Goal: Task Accomplishment & Management: Use online tool/utility

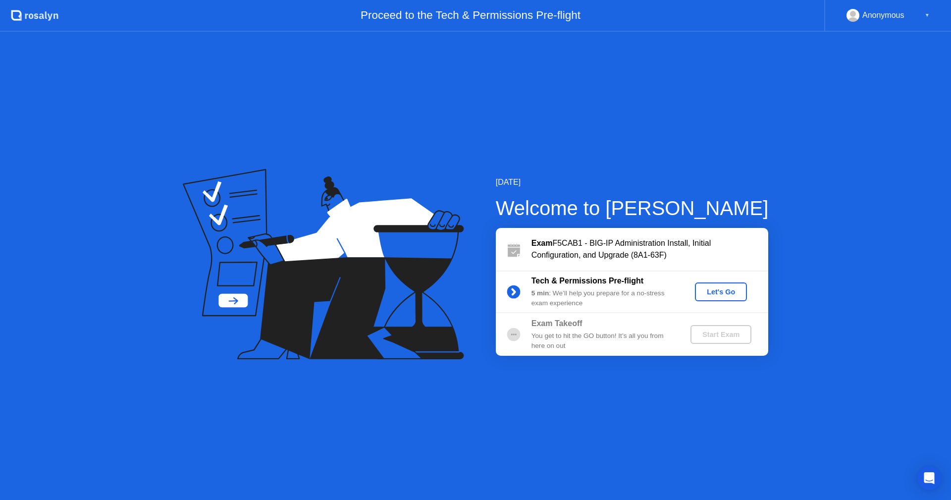
click at [721, 293] on div "Let's Go" at bounding box center [721, 292] width 44 height 8
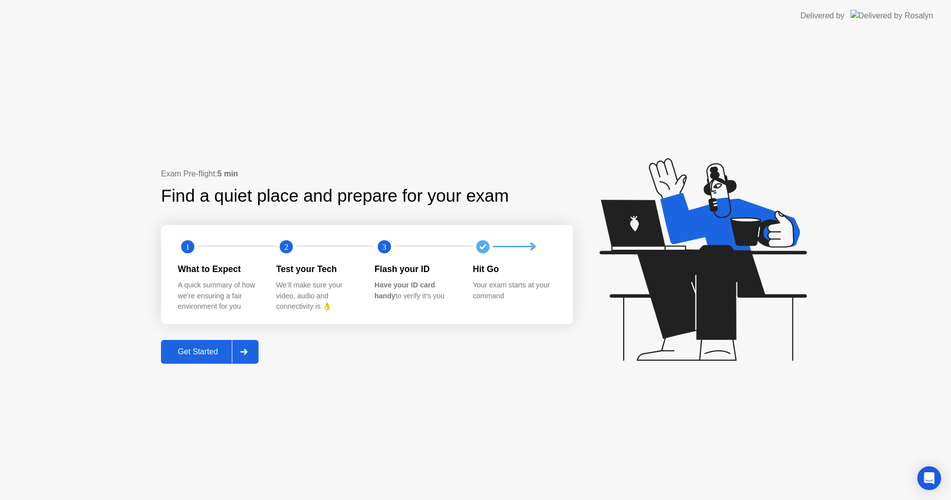
click at [208, 348] on div "Get Started" at bounding box center [198, 351] width 68 height 9
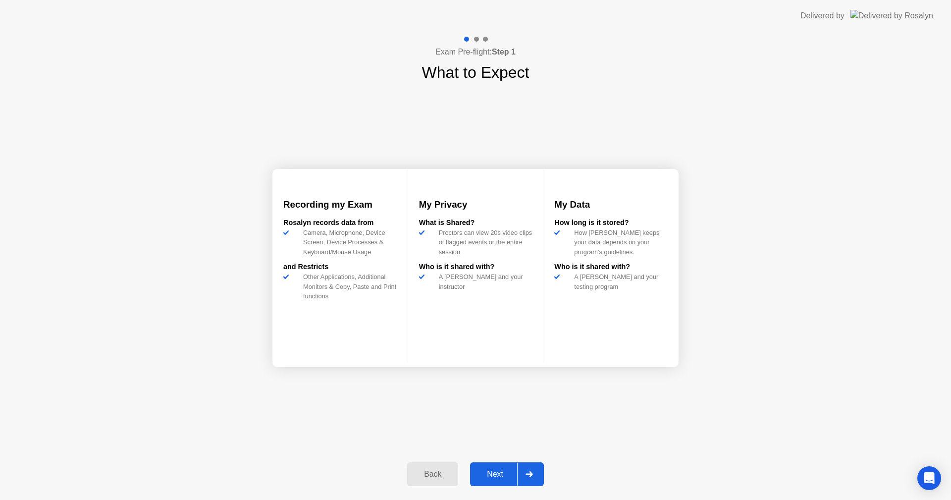
click at [499, 470] on div "Next" at bounding box center [495, 474] width 44 height 9
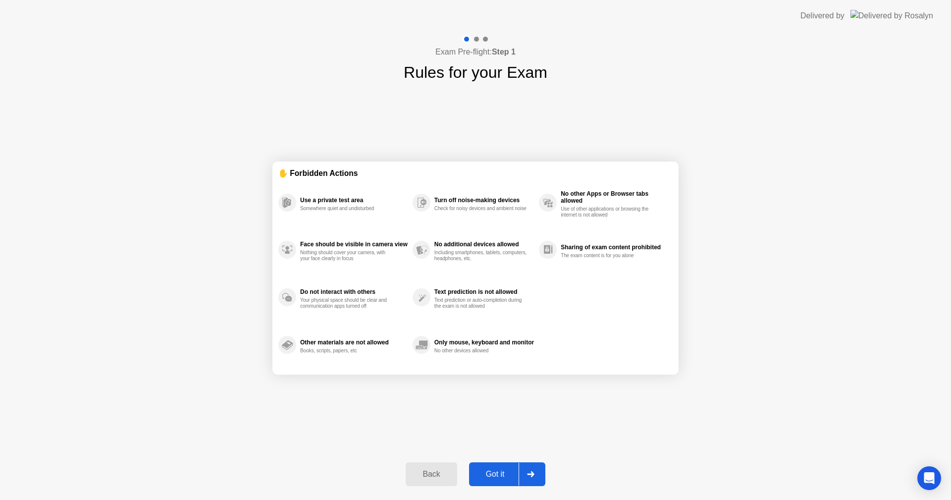
click at [629, 427] on div "✋ Forbidden Actions Use a private test area Somewhere quiet and undisturbed Fac…" at bounding box center [475, 267] width 406 height 367
click at [508, 473] on div "Got it" at bounding box center [495, 474] width 47 height 9
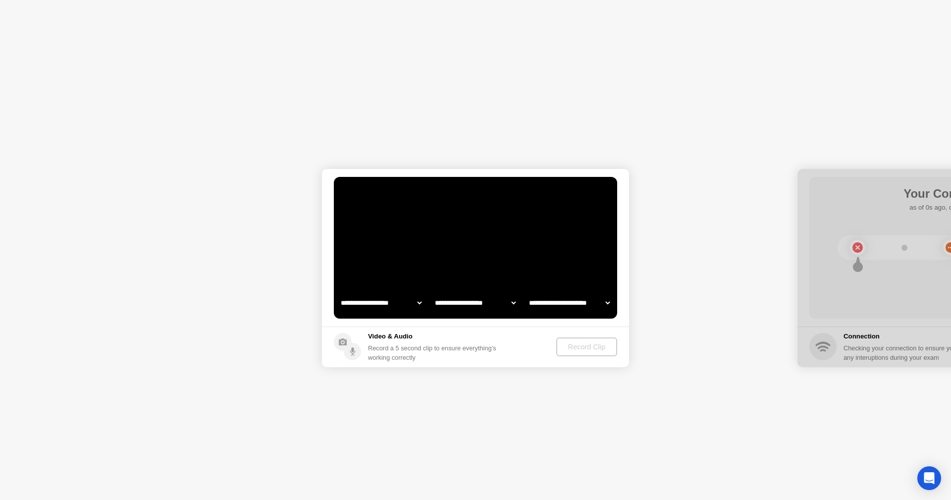
select select "**********"
select select "*******"
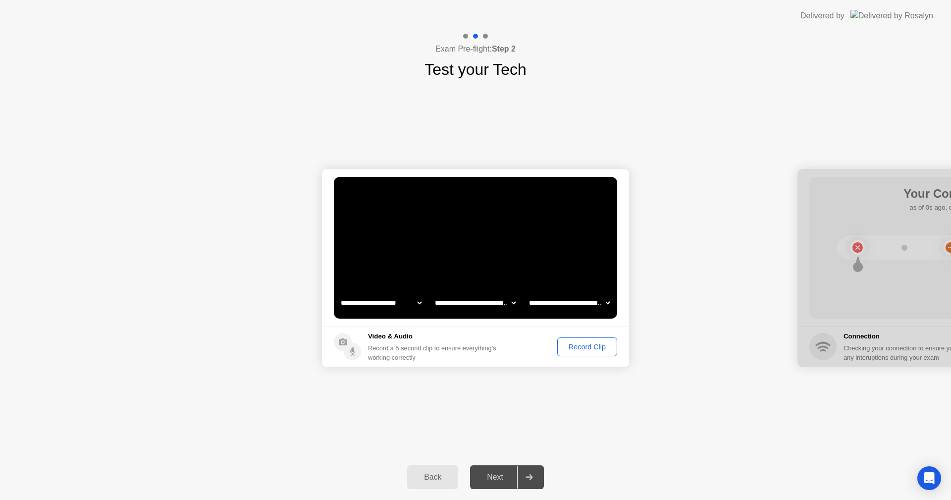
click at [591, 347] on div "Record Clip" at bounding box center [587, 347] width 53 height 8
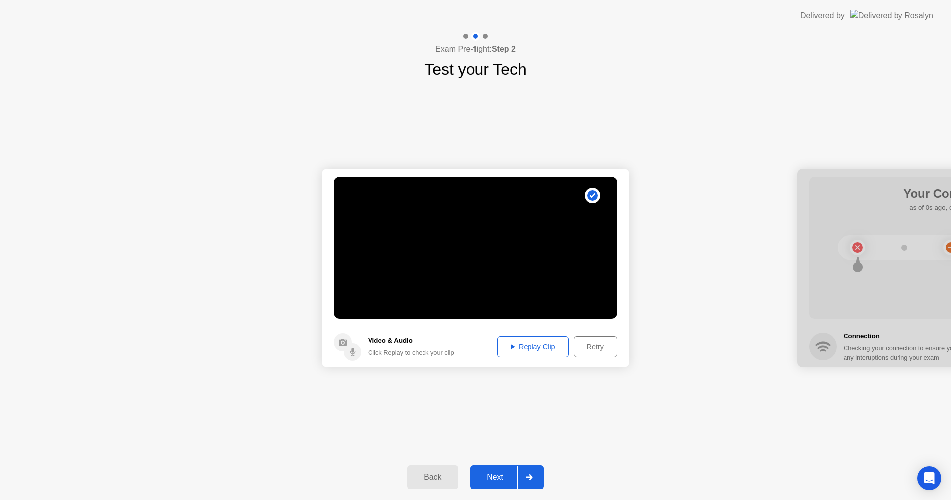
click at [548, 350] on div "Replay Clip" at bounding box center [533, 347] width 64 height 8
drag, startPoint x: 893, startPoint y: 194, endPoint x: 795, endPoint y: 201, distance: 98.3
click at [505, 473] on div "Next" at bounding box center [495, 477] width 44 height 9
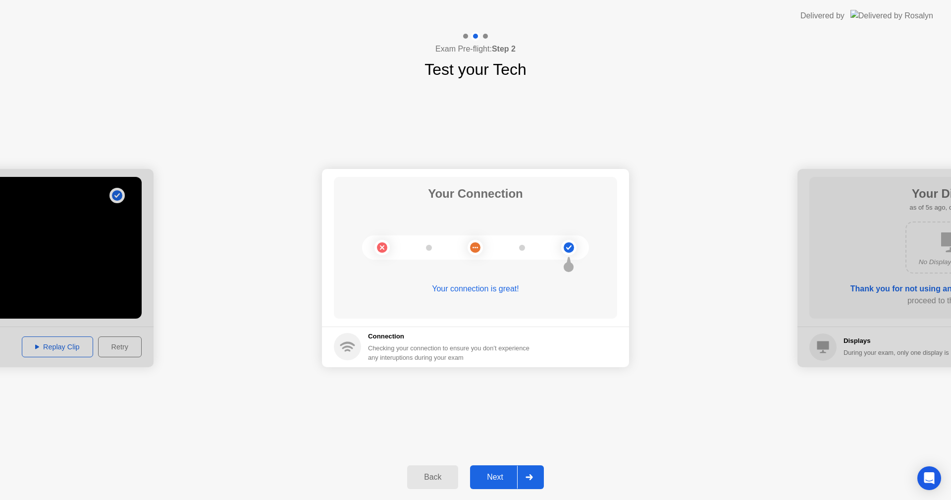
click at [510, 473] on div "Next" at bounding box center [495, 477] width 44 height 9
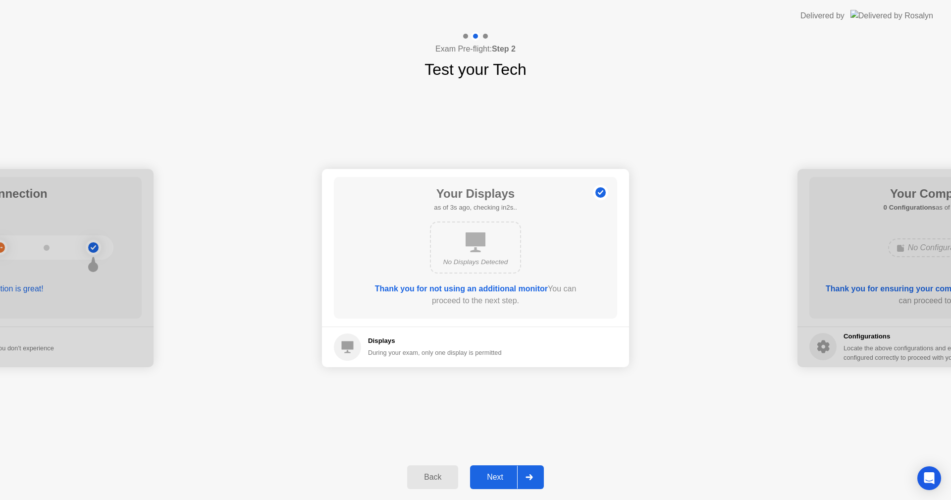
click at [489, 475] on div "Next" at bounding box center [495, 477] width 44 height 9
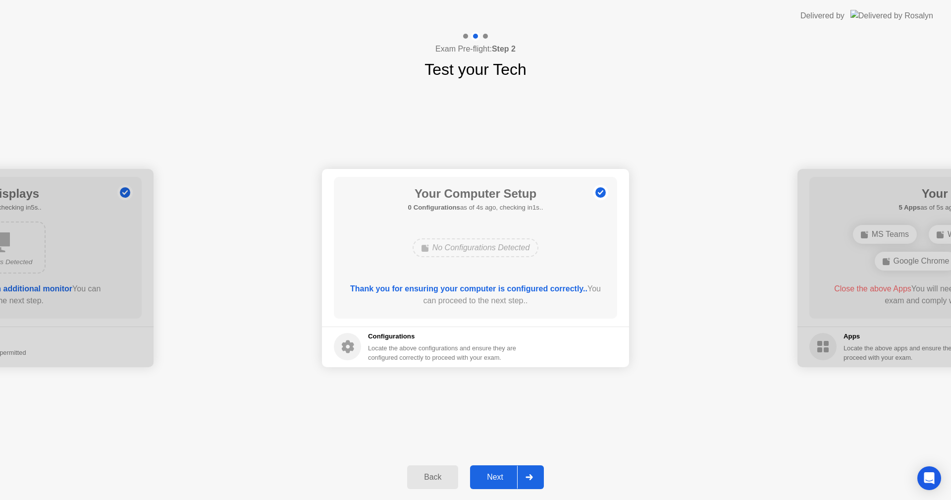
click at [489, 475] on div "Next" at bounding box center [495, 477] width 44 height 9
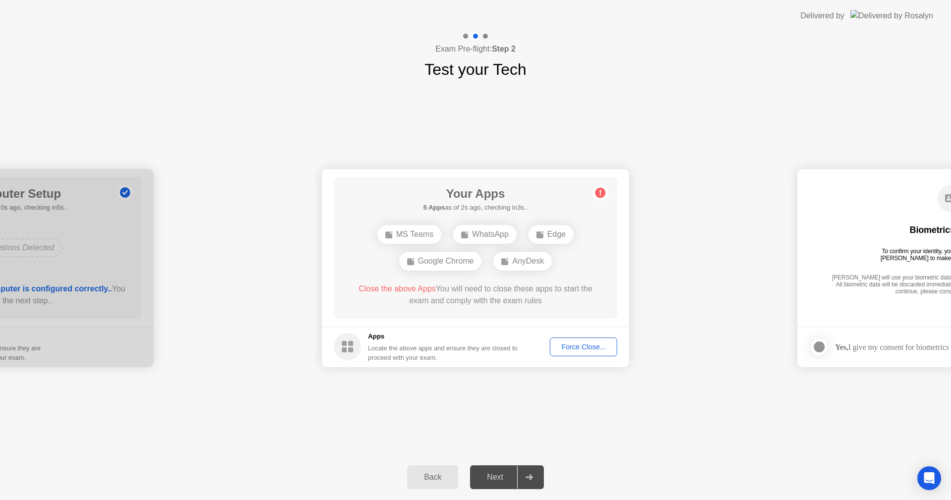
click at [570, 347] on div "Force Close..." at bounding box center [583, 347] width 60 height 8
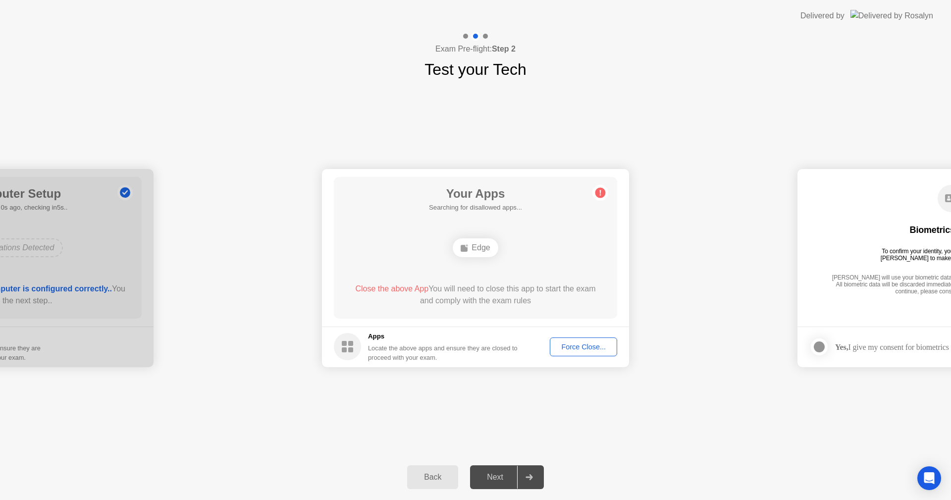
click at [480, 335] on h5 "Apps" at bounding box center [443, 336] width 150 height 10
click at [576, 345] on div "Force Close..." at bounding box center [583, 347] width 60 height 8
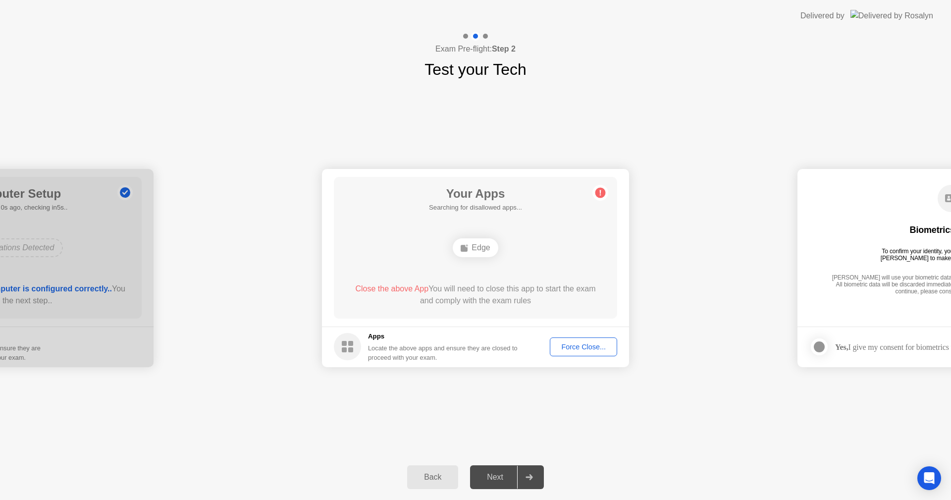
click at [487, 269] on div "Your Apps Searching for disallowed apps... Edge Close the above App You will ne…" at bounding box center [475, 248] width 283 height 142
click at [398, 290] on span "Close the above App" at bounding box center [391, 288] width 73 height 8
click at [565, 346] on div "Force Close..." at bounding box center [583, 347] width 60 height 8
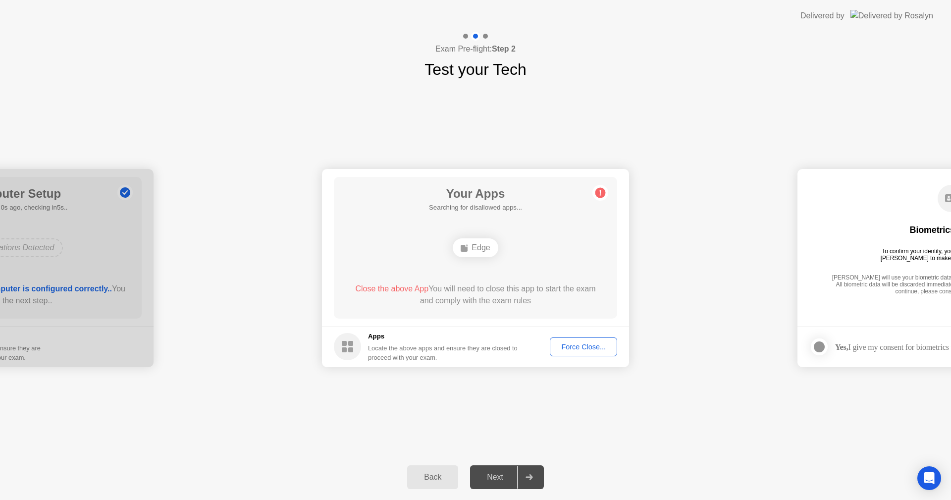
click at [580, 340] on button "Force Close..." at bounding box center [583, 346] width 67 height 19
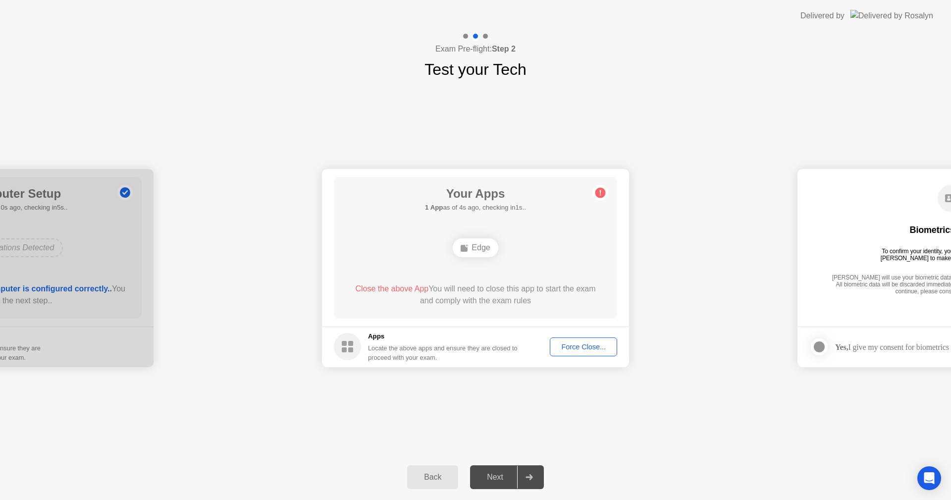
click at [600, 193] on circle at bounding box center [600, 192] width 10 height 10
click at [465, 256] on div "Edge" at bounding box center [475, 247] width 45 height 19
click at [583, 349] on div "Force Close..." at bounding box center [583, 347] width 60 height 8
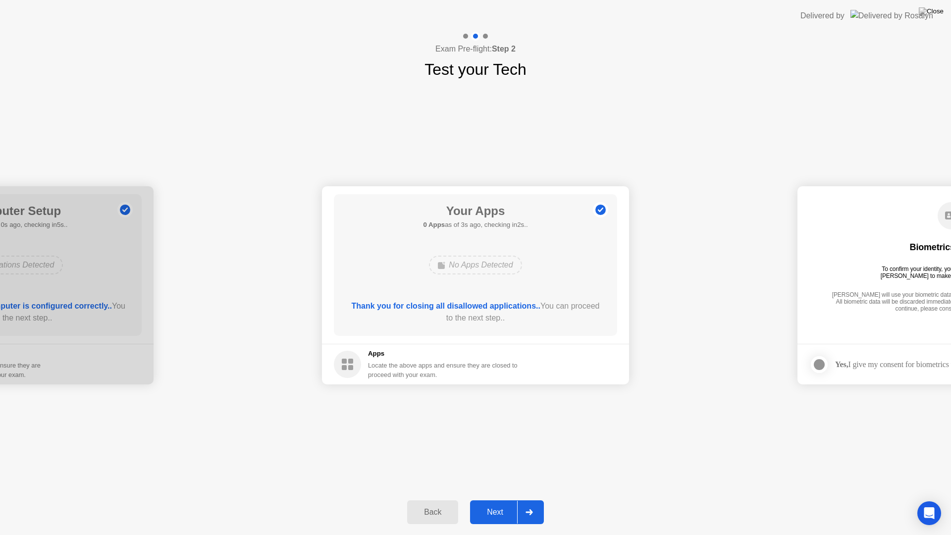
click at [505, 499] on div "Next" at bounding box center [495, 512] width 44 height 9
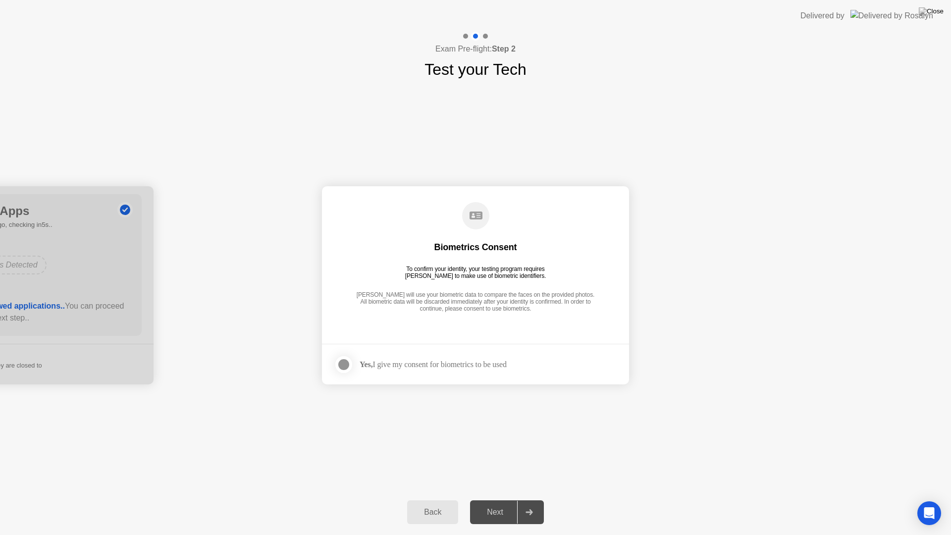
click at [503, 499] on div "Next" at bounding box center [495, 512] width 44 height 9
click at [345, 365] on div at bounding box center [344, 365] width 12 height 12
click at [493, 499] on div "Next" at bounding box center [495, 512] width 44 height 9
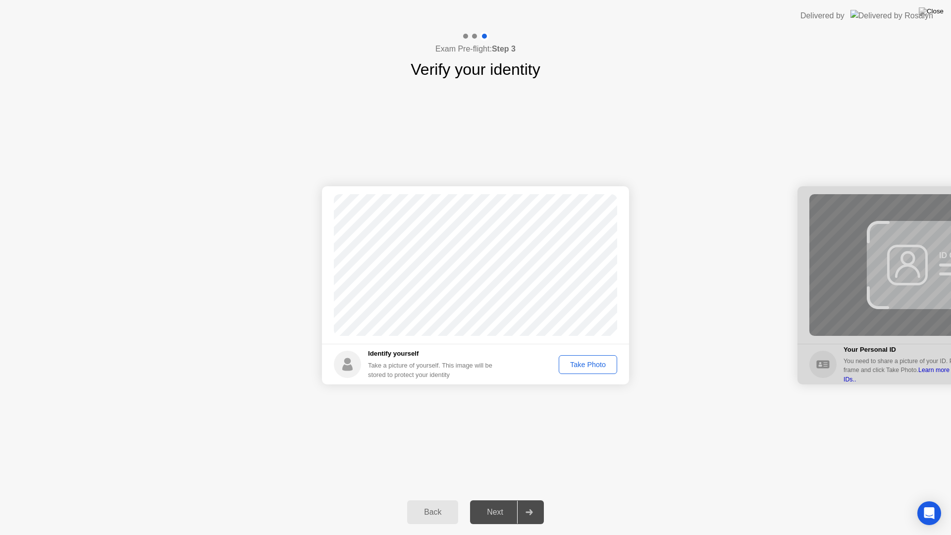
click at [592, 364] on div "Take Photo" at bounding box center [588, 365] width 52 height 8
click at [507, 499] on div "Next" at bounding box center [495, 512] width 44 height 9
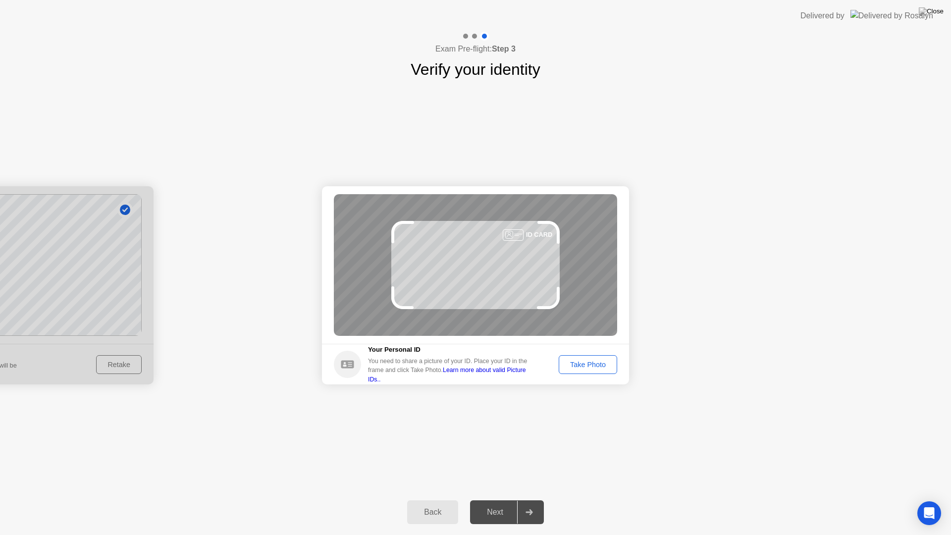
click at [602, 364] on div "Take Photo" at bounding box center [588, 365] width 52 height 8
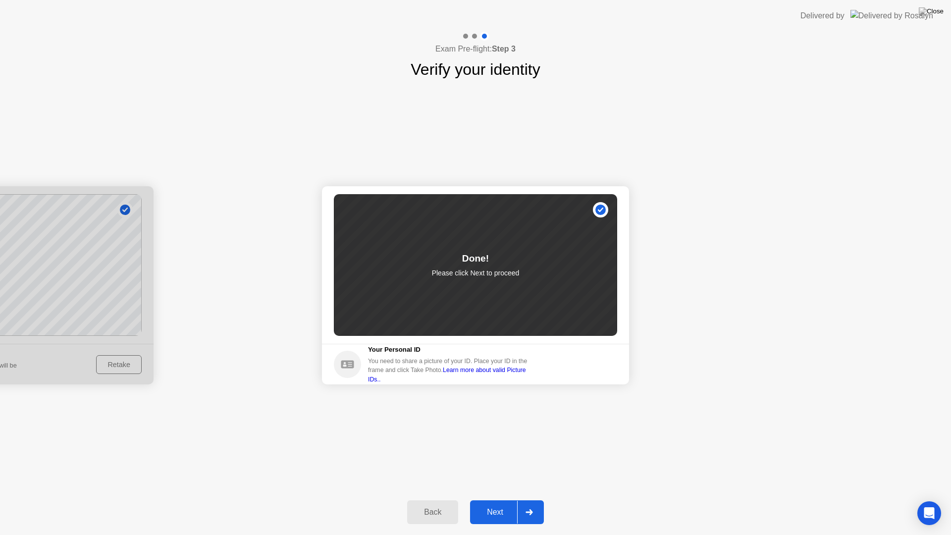
click at [501, 499] on div "Next" at bounding box center [495, 512] width 44 height 9
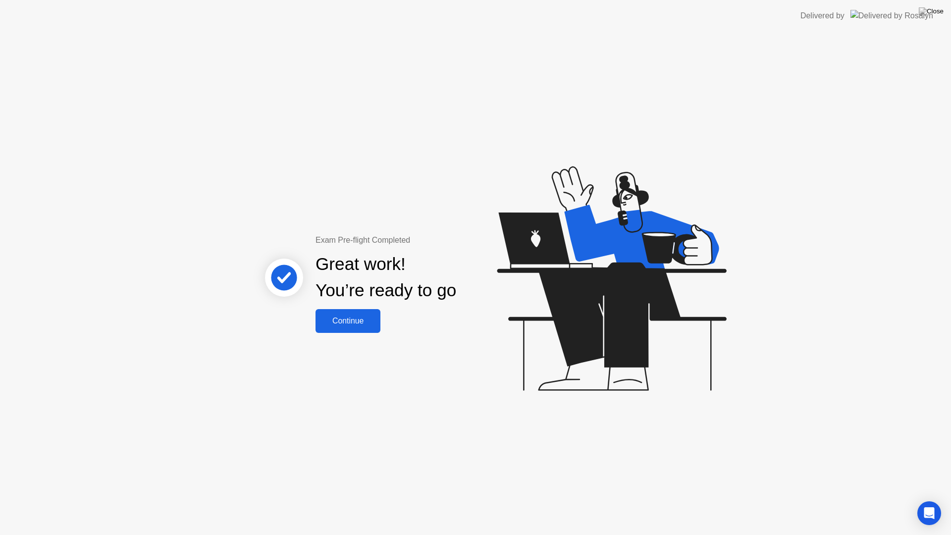
click at [357, 327] on button "Continue" at bounding box center [348, 321] width 65 height 24
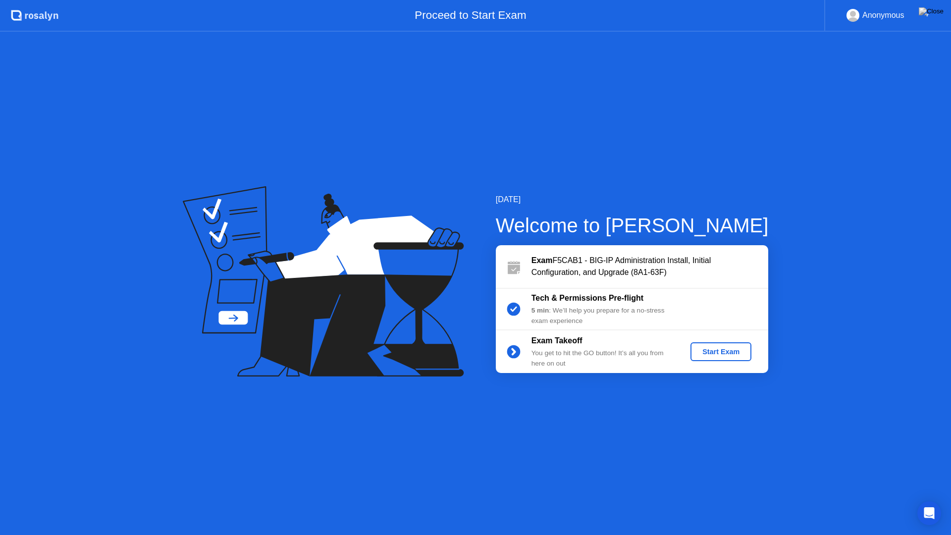
click at [714, 356] on div "Start Exam" at bounding box center [721, 352] width 53 height 8
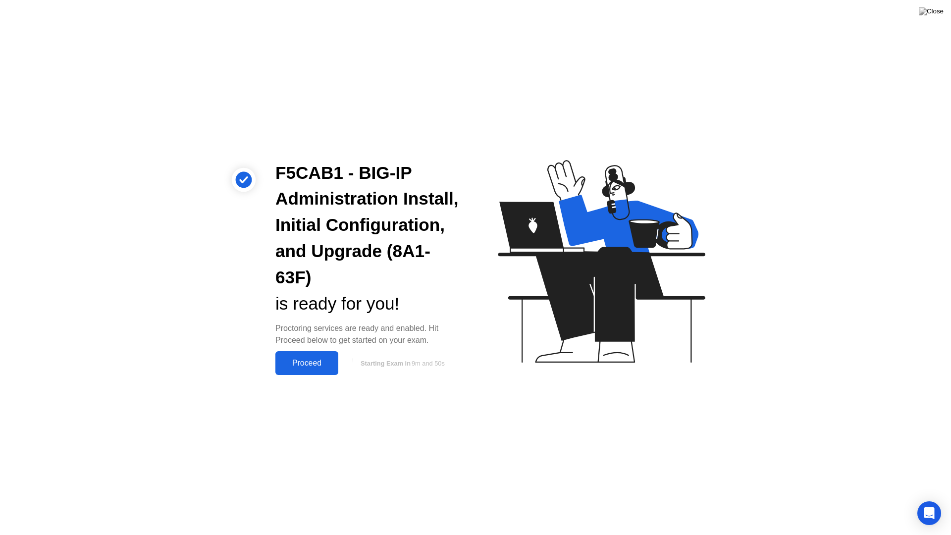
click at [327, 368] on div "Proceed" at bounding box center [306, 363] width 57 height 9
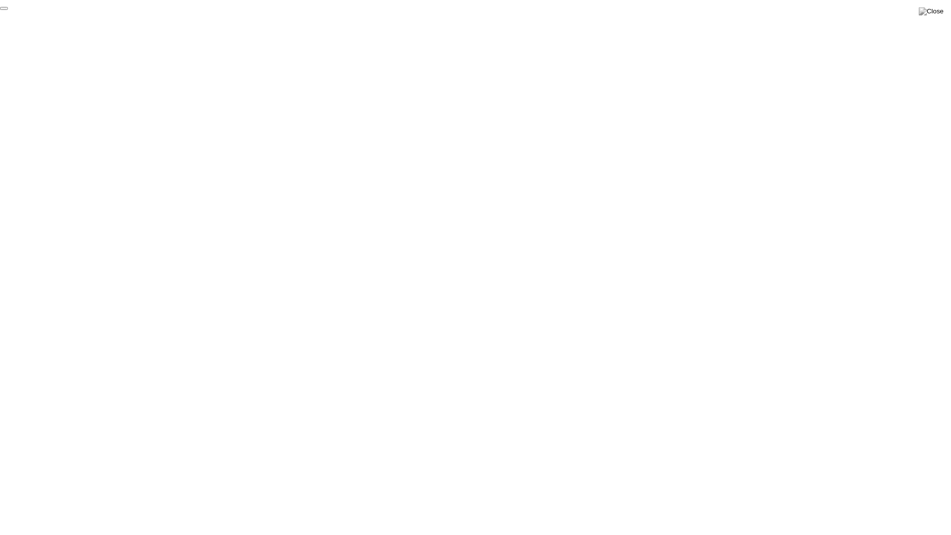
click div "End Proctoring Session"
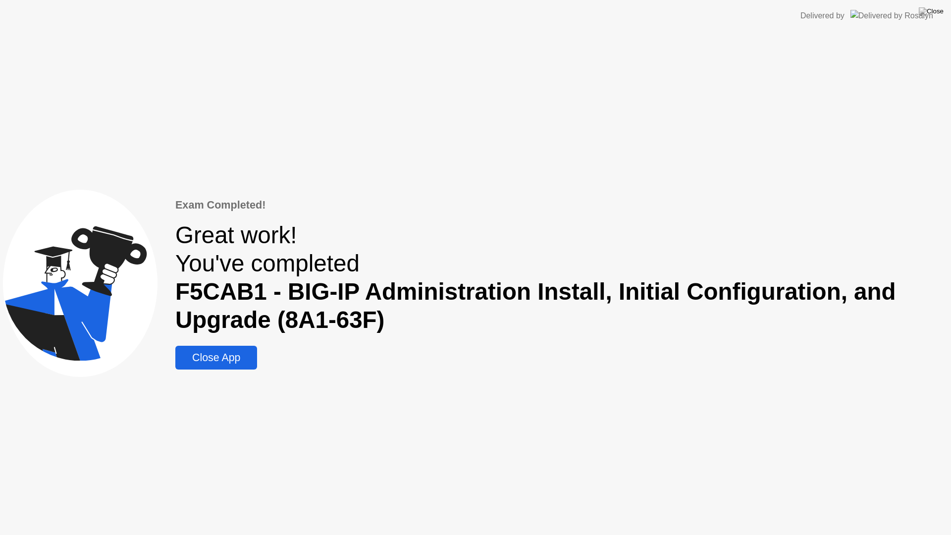
click at [215, 358] on div "Close App" at bounding box center [216, 358] width 76 height 12
